Goal: Task Accomplishment & Management: Complete application form

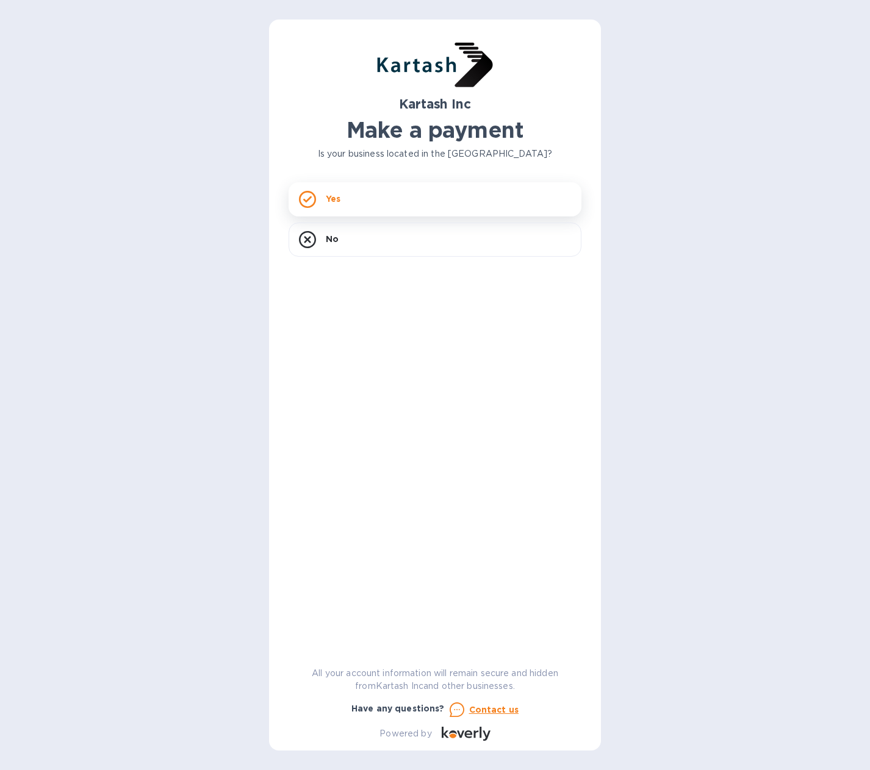
click at [322, 195] on div "Yes" at bounding box center [435, 199] width 293 height 34
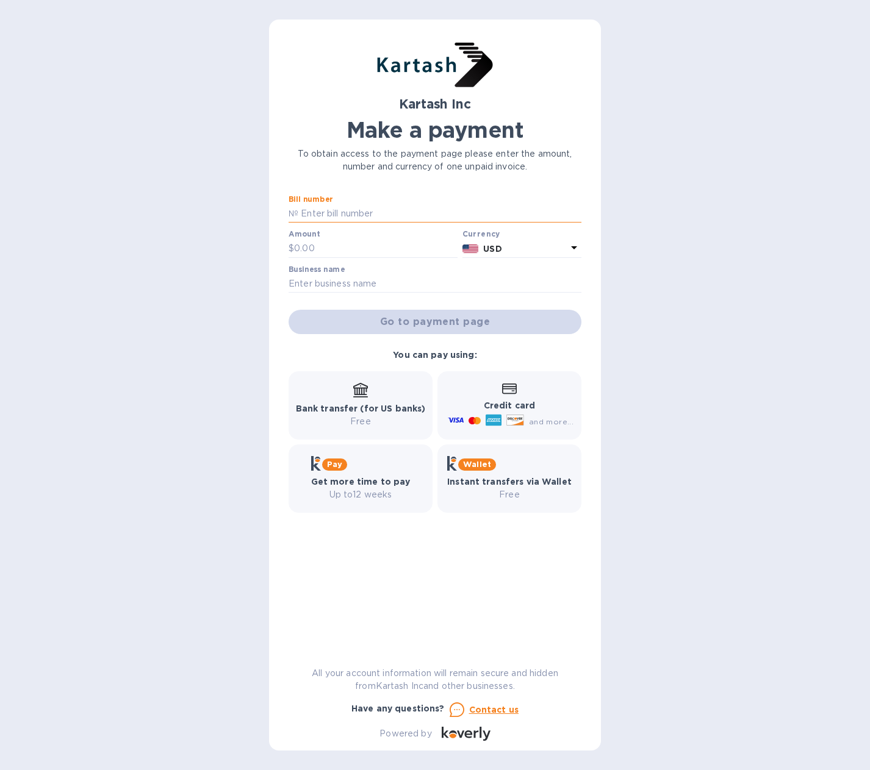
click at [326, 211] on input "text" at bounding box center [439, 214] width 283 height 18
type input "0108843, 0108838"
click at [295, 243] on input "text" at bounding box center [375, 249] width 163 height 18
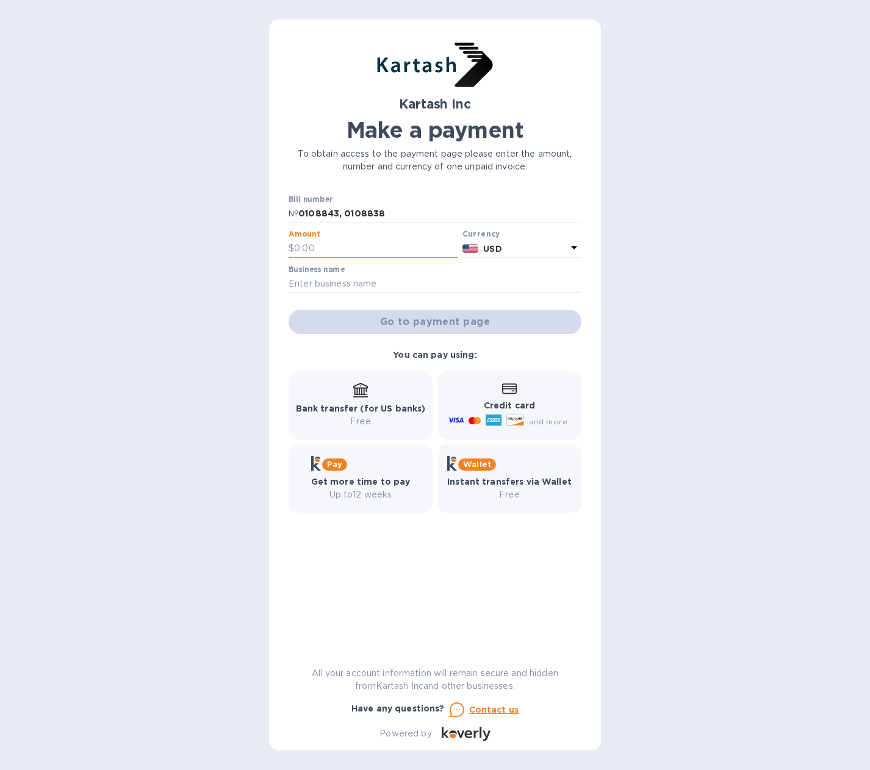
click at [323, 250] on input "text" at bounding box center [375, 249] width 163 height 18
type input "22,863.80"
click at [386, 278] on input "text" at bounding box center [435, 284] width 293 height 18
type input "[PERSON_NAME] Wholesale Inc."
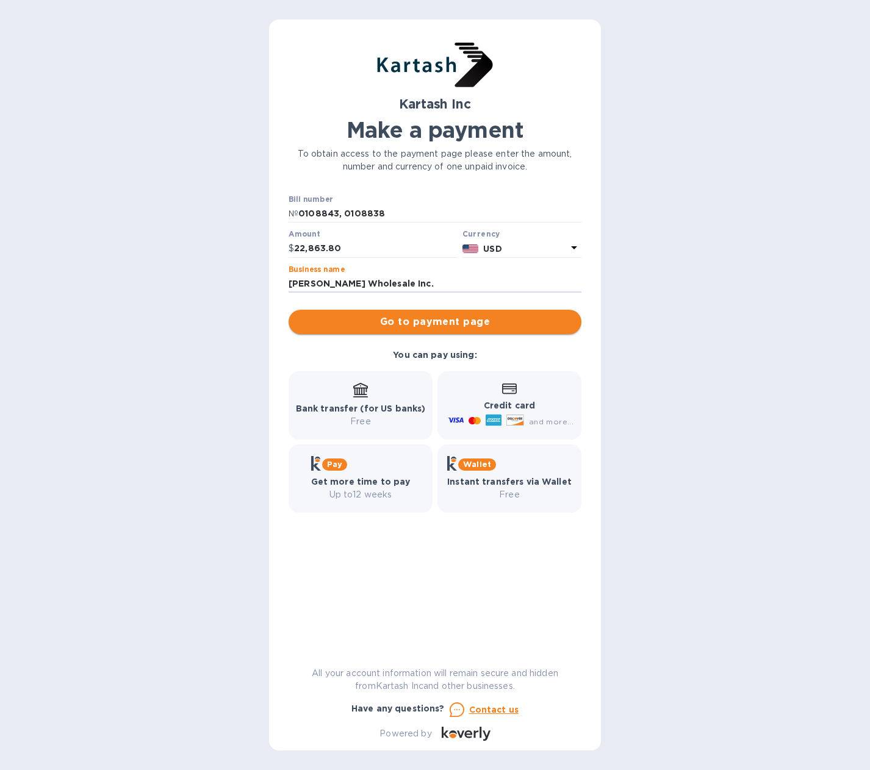
click at [414, 325] on span "Go to payment page" at bounding box center [434, 322] width 273 height 15
